Goal: Navigation & Orientation: Find specific page/section

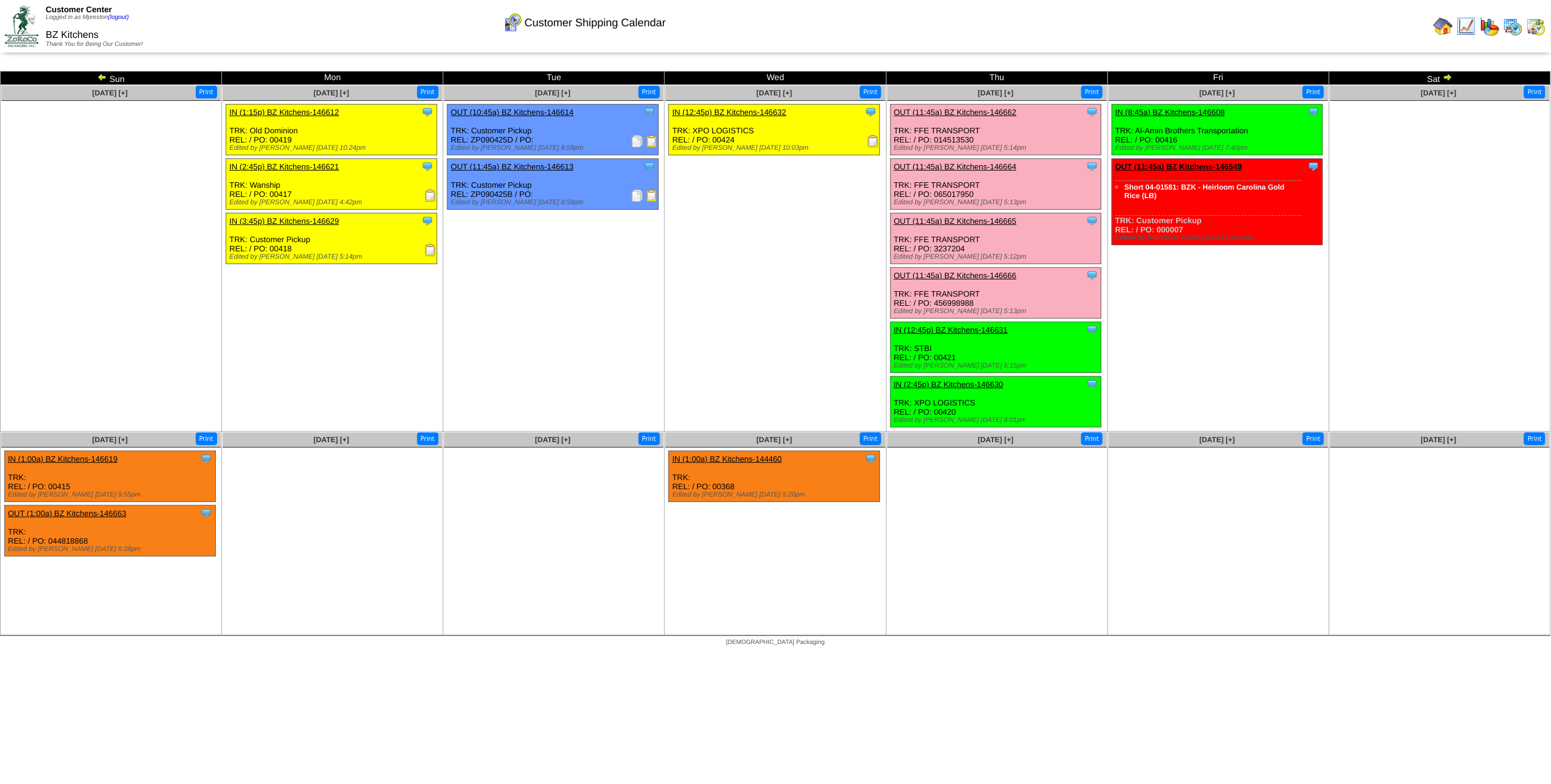
click at [1512, 28] on img at bounding box center [1513, 26] width 19 height 19
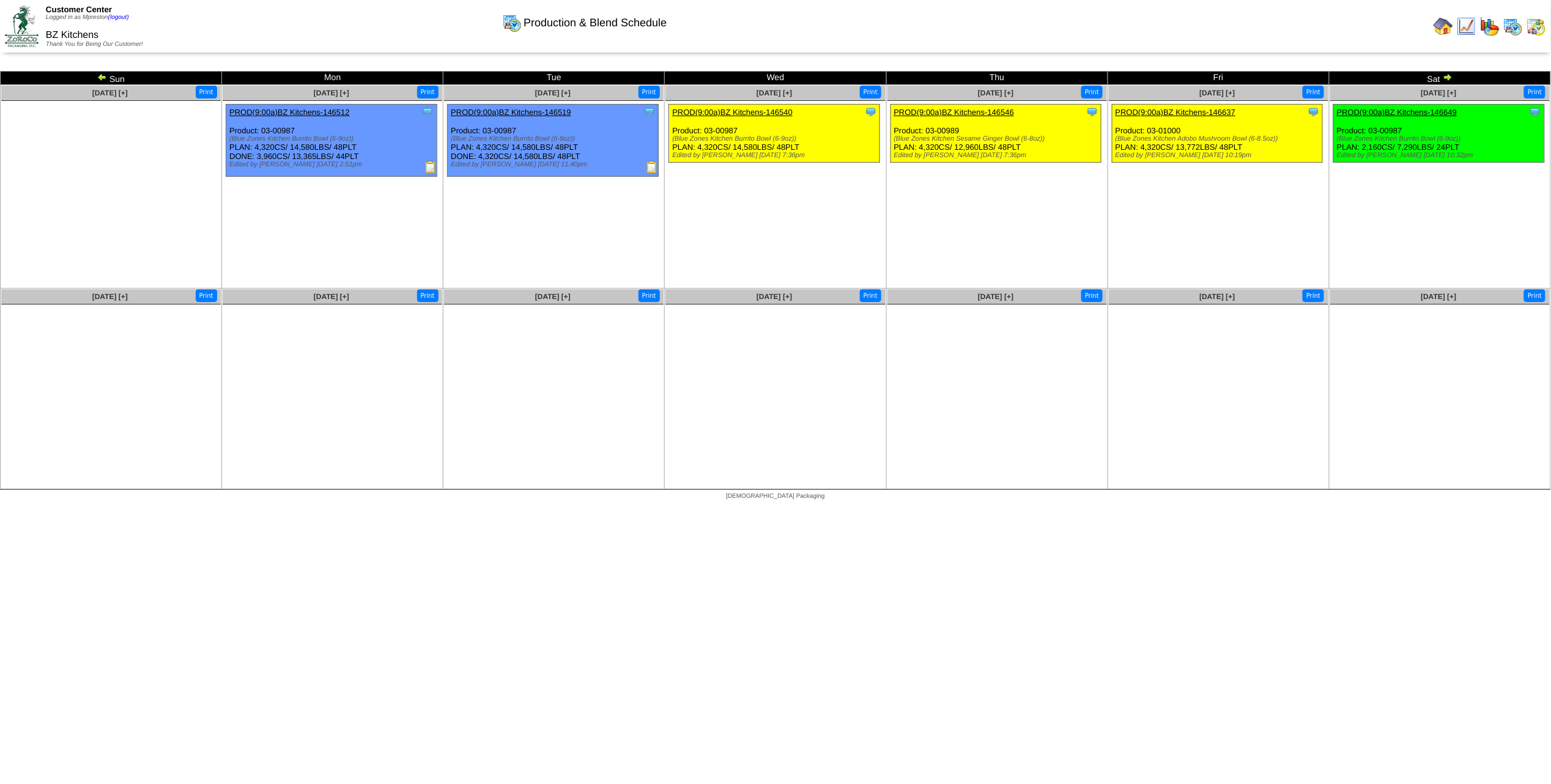
click at [1538, 25] on img at bounding box center [1535, 26] width 19 height 19
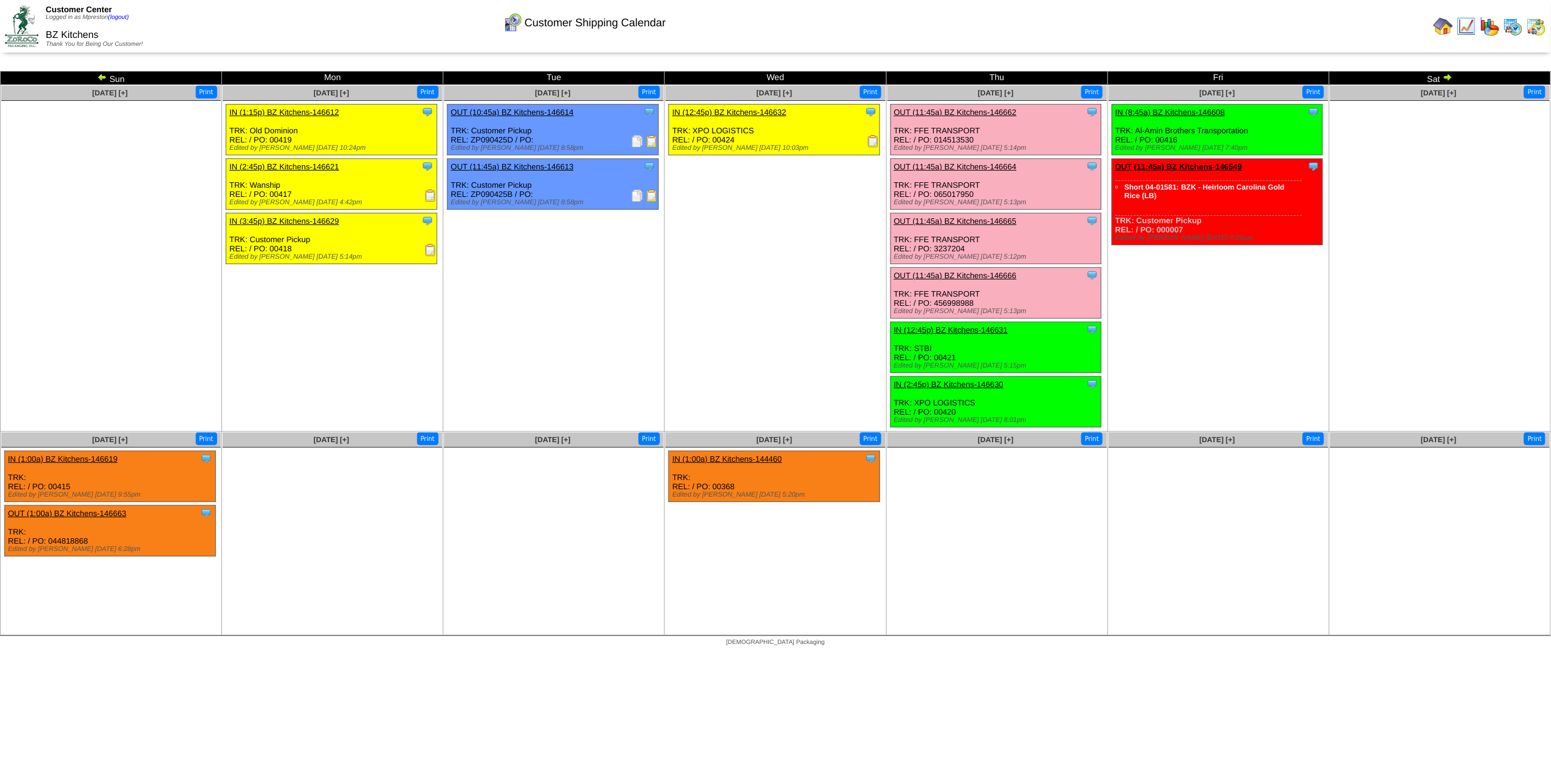
click at [1512, 22] on img at bounding box center [1513, 26] width 19 height 19
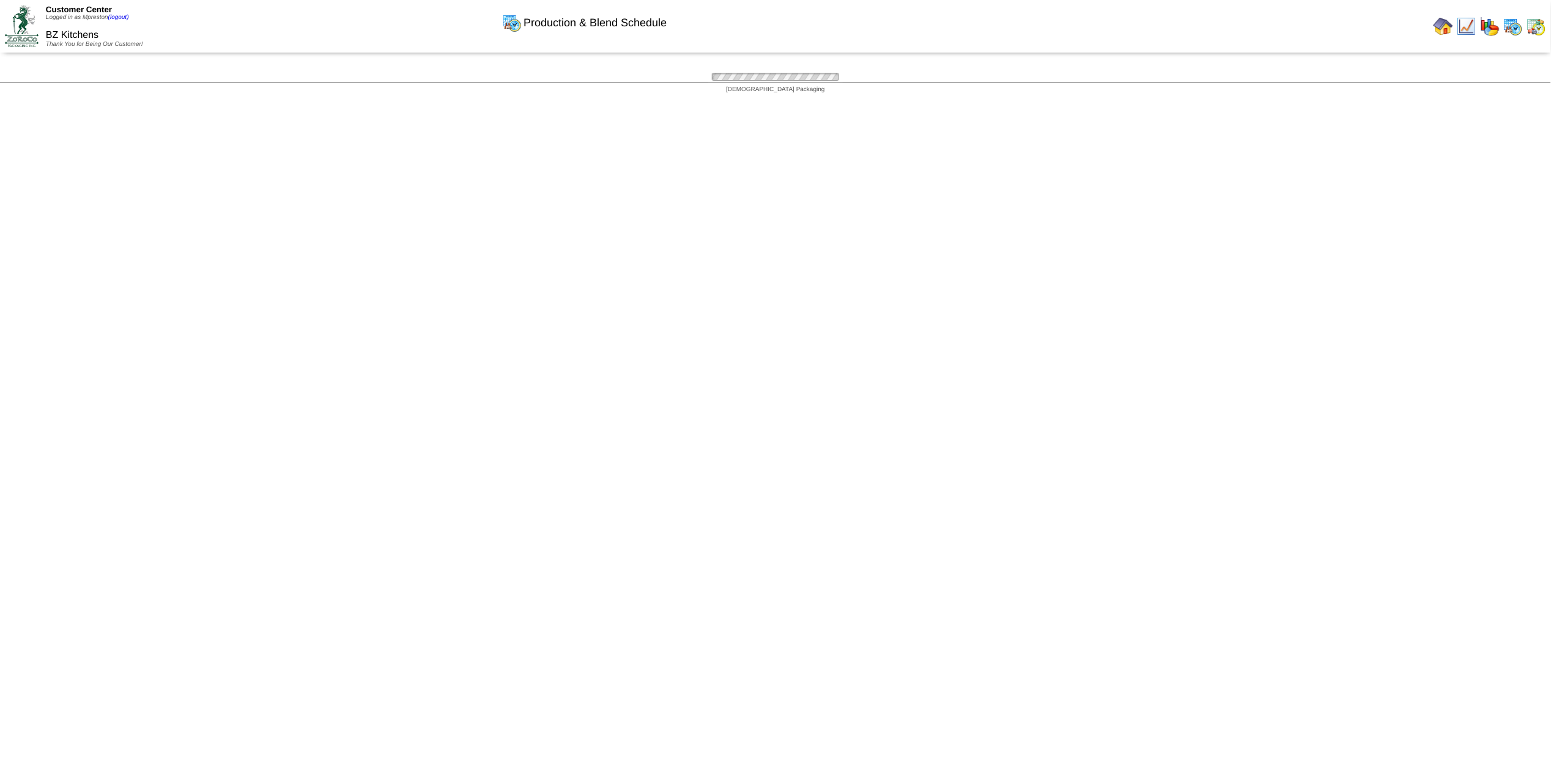
click at [1512, 22] on img at bounding box center [1513, 26] width 19 height 19
